Goal: Find specific page/section: Find specific page/section

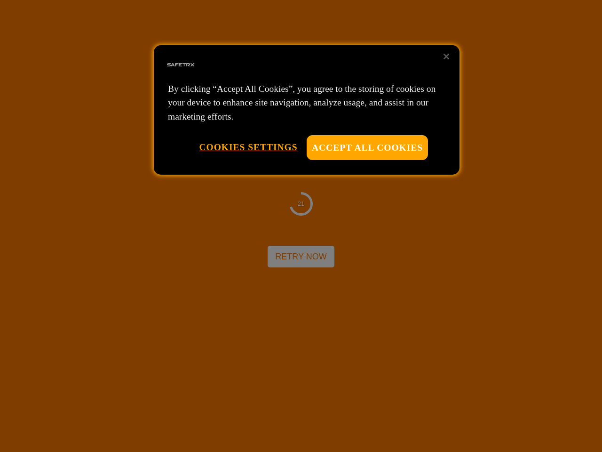
click at [301, 226] on div at bounding box center [301, 226] width 602 height 452
click at [367, 147] on button "Accept All Cookies" at bounding box center [367, 147] width 121 height 25
click at [248, 147] on button "Cookies Settings" at bounding box center [248, 147] width 98 height 24
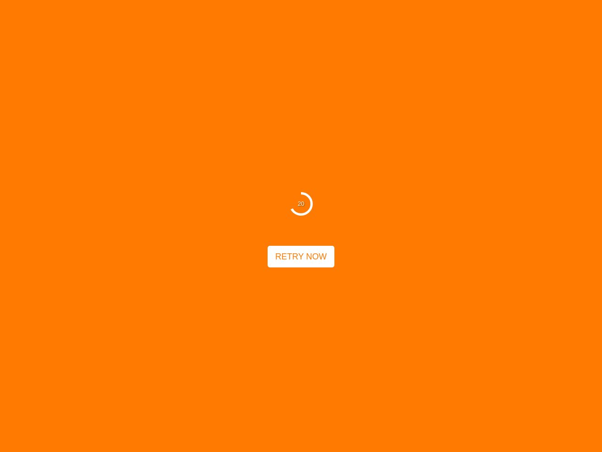
click at [446, 56] on div "20 Retry Now" at bounding box center [301, 226] width 602 height 452
